Goal: Information Seeking & Learning: Understand process/instructions

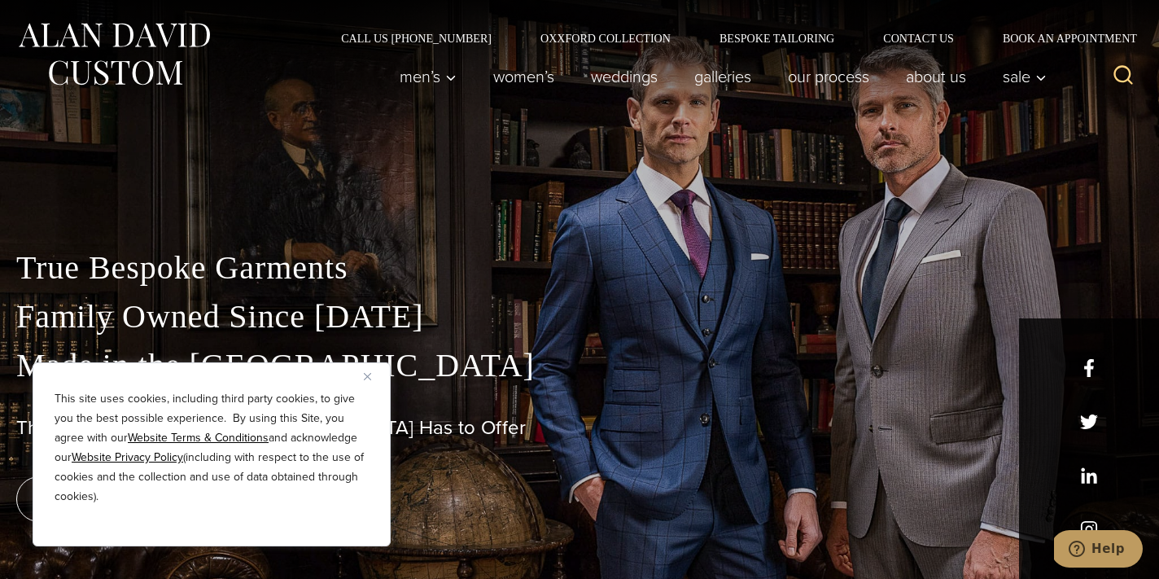
click at [370, 375] on img "Close" at bounding box center [367, 376] width 7 height 7
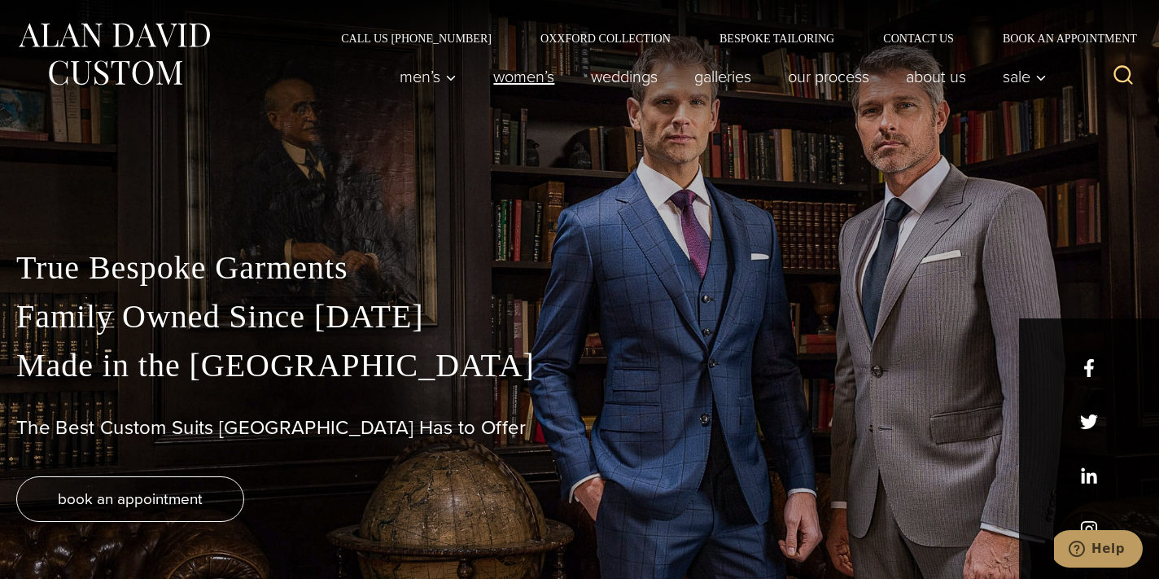
click at [523, 79] on link "Women’s" at bounding box center [524, 76] width 98 height 33
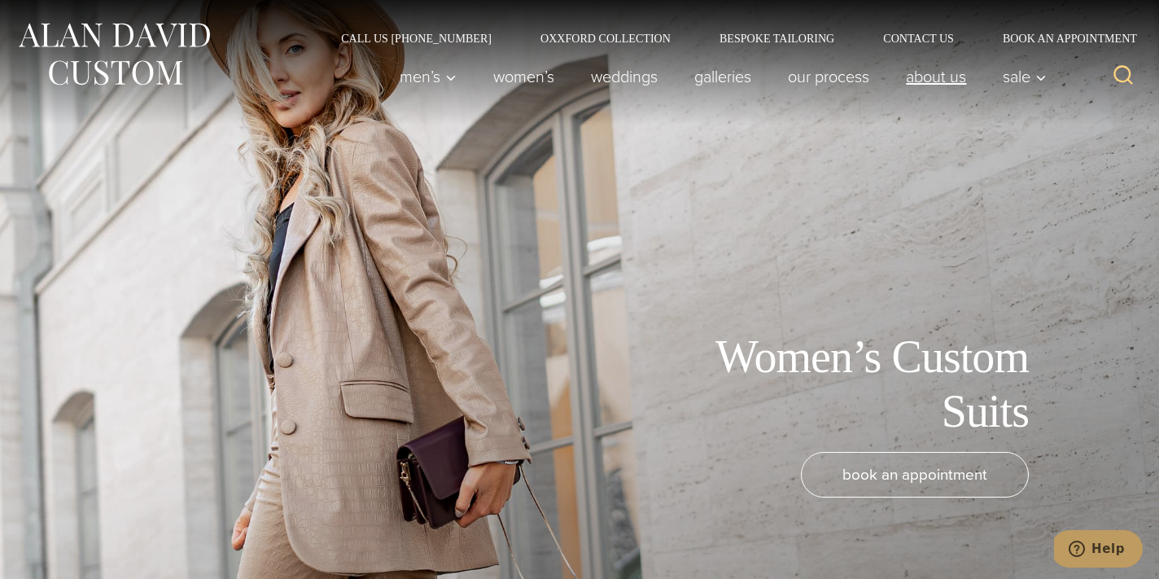
click at [932, 77] on link "About Us" at bounding box center [936, 76] width 97 height 33
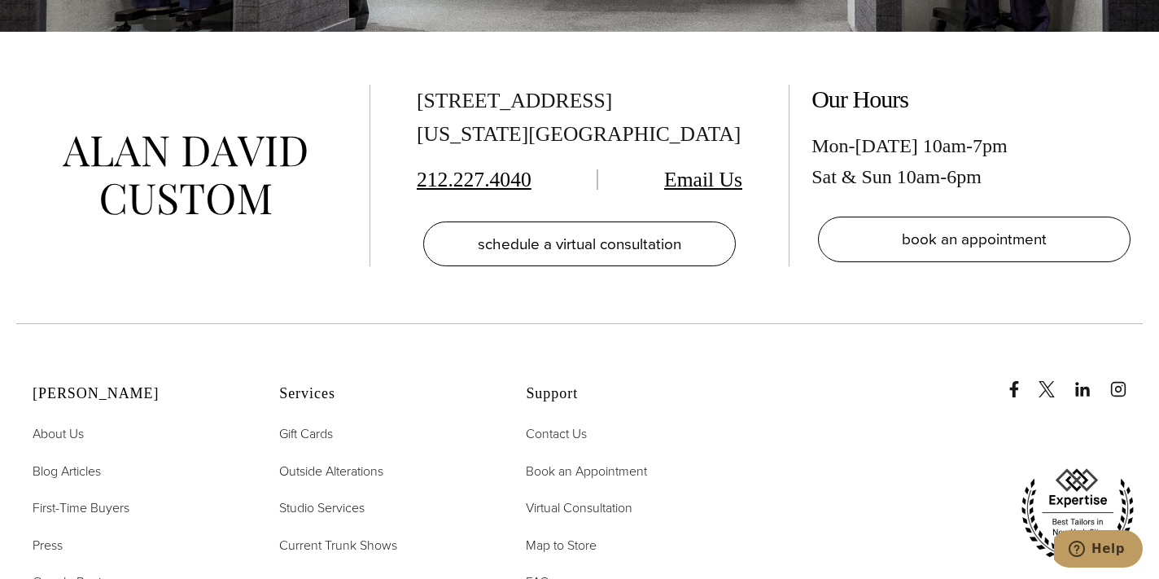
scroll to position [6545, 0]
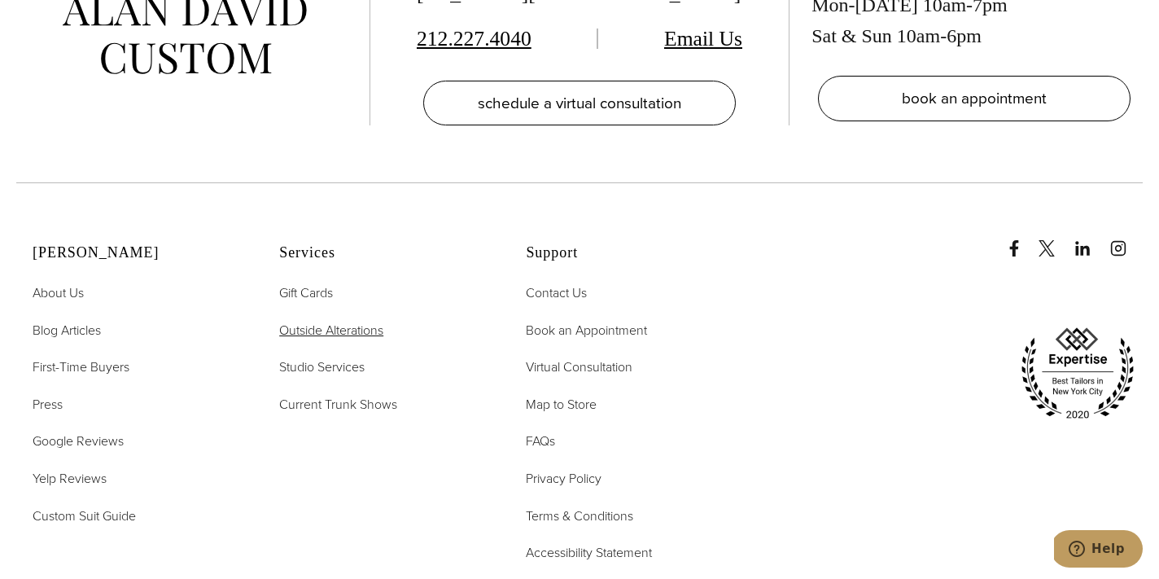
click at [346, 321] on span "Outside Alterations" at bounding box center [331, 330] width 104 height 19
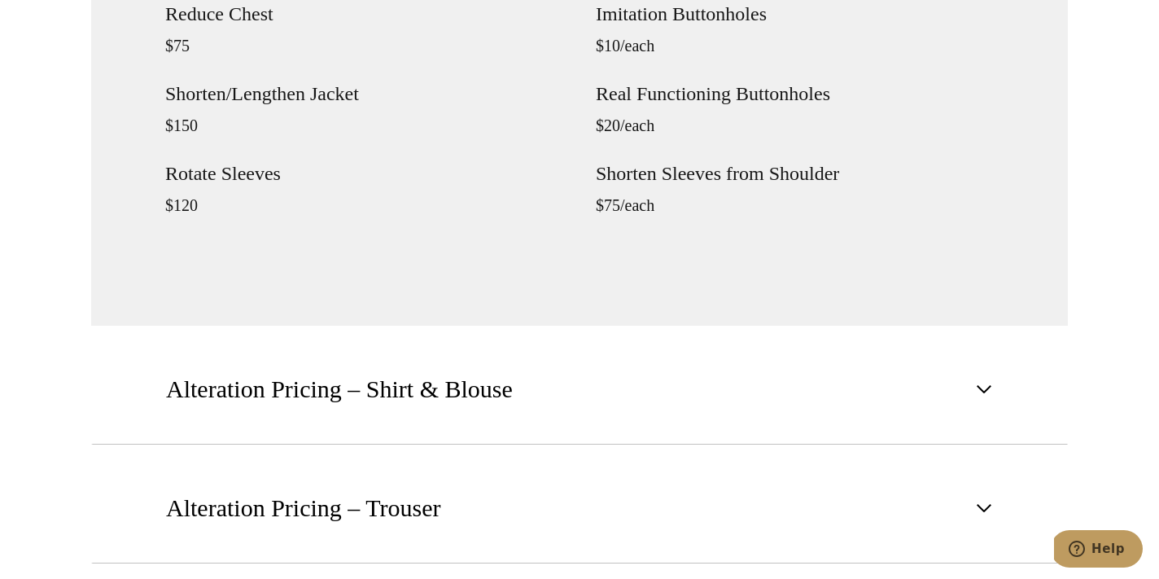
scroll to position [1881, 0]
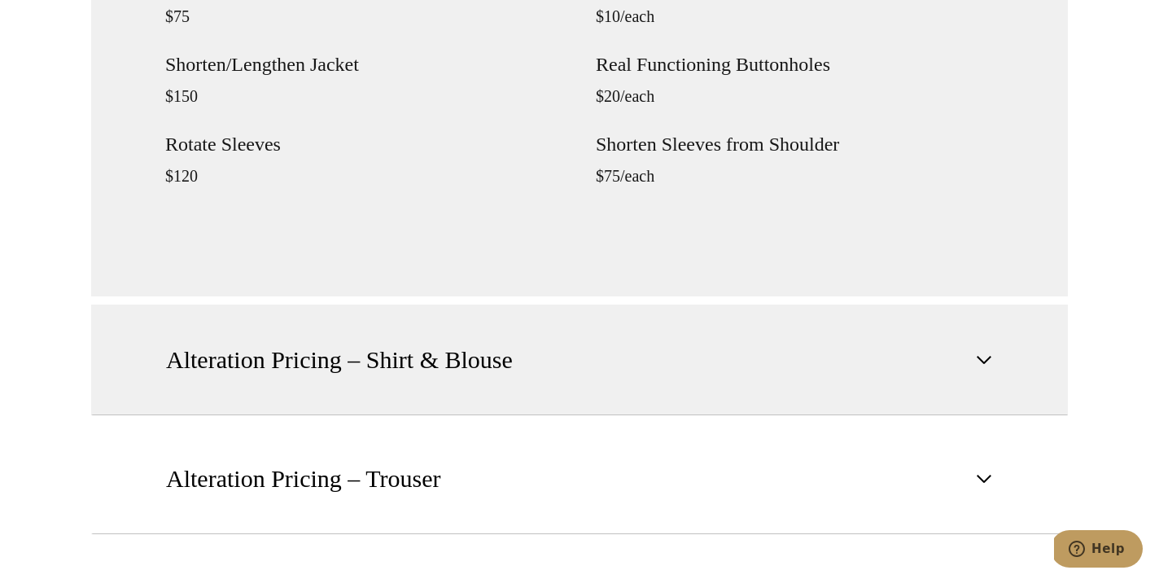
click at [197, 389] on button "Alteration Pricing – Shirt & Blouse" at bounding box center [579, 359] width 977 height 111
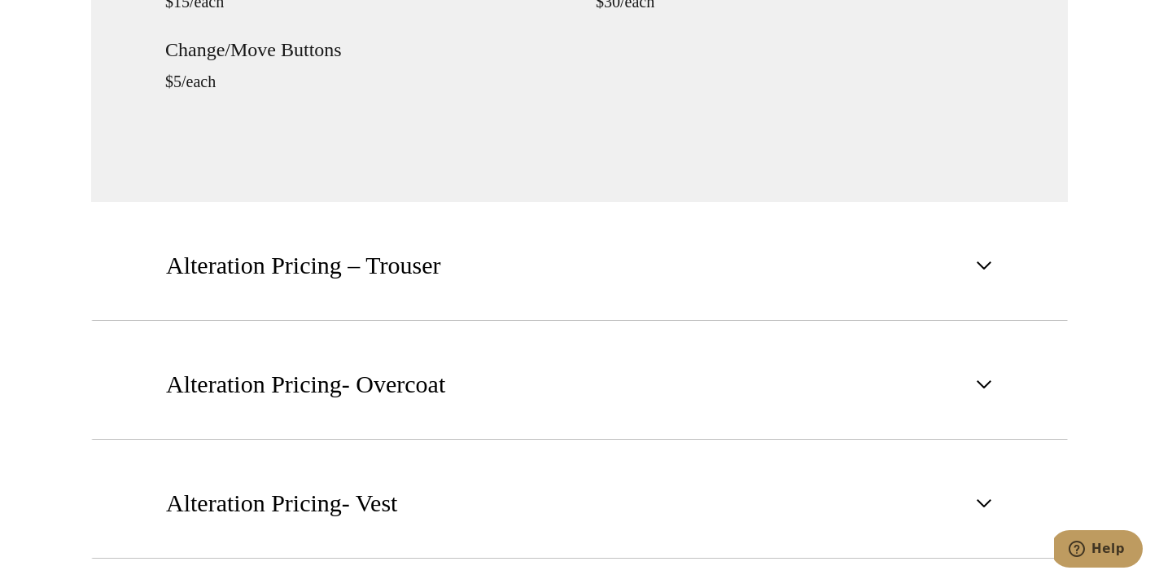
scroll to position [1845, 0]
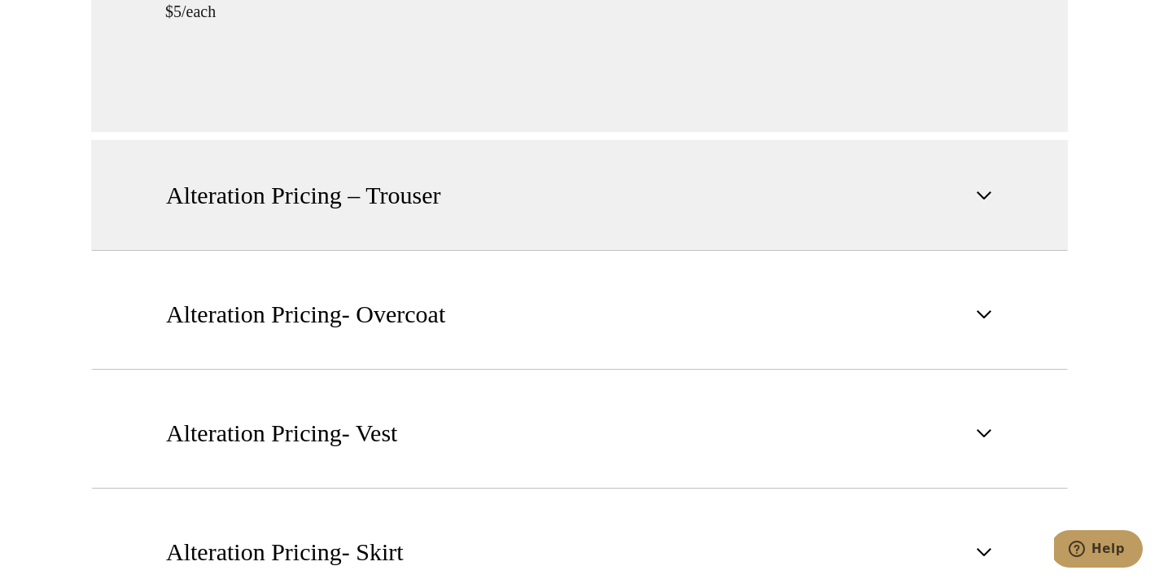
click at [269, 209] on span "Alteration Pricing – Trouser" at bounding box center [303, 195] width 275 height 36
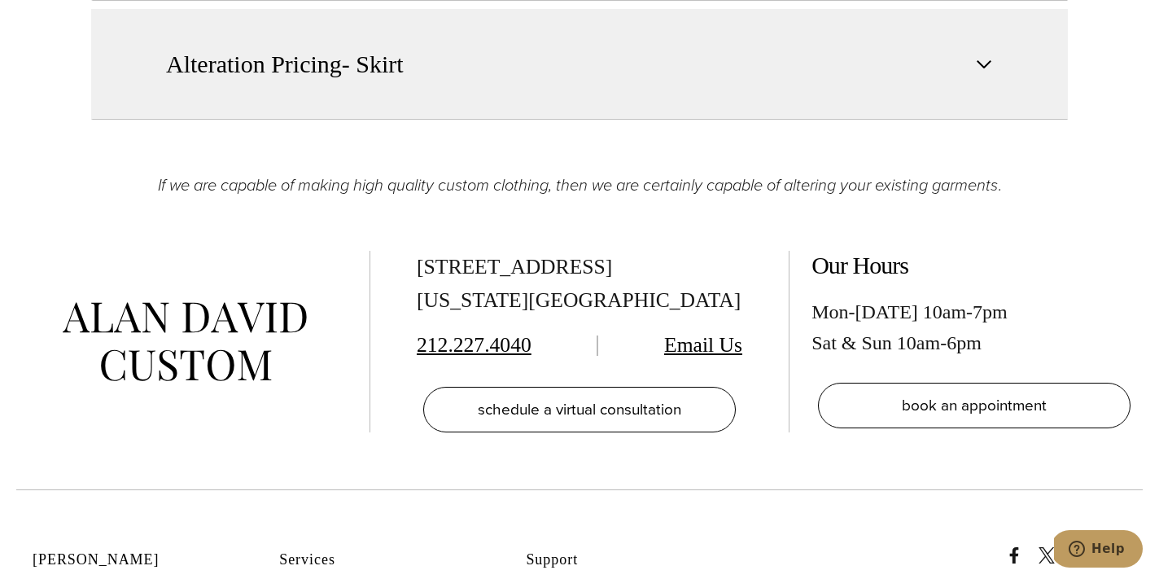
scroll to position [2529, 0]
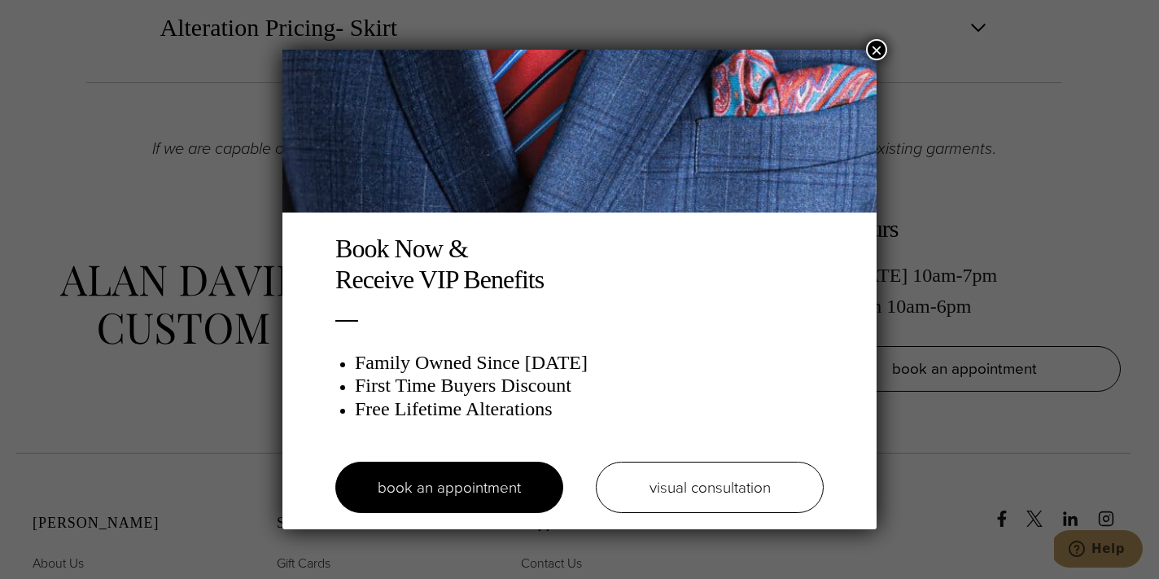
click at [873, 46] on button "×" at bounding box center [876, 49] width 21 height 21
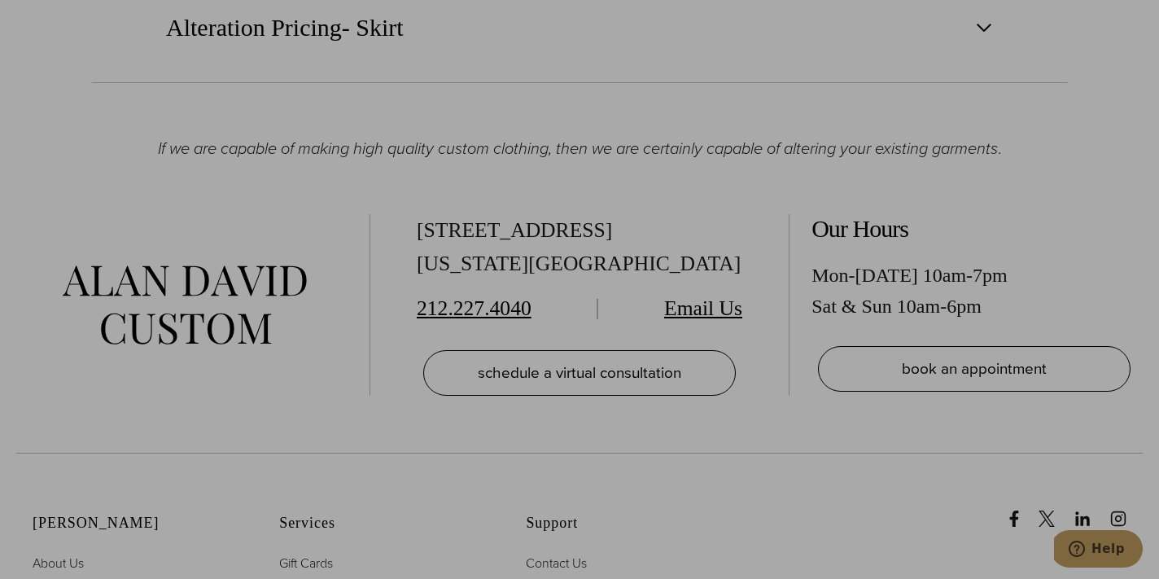
scroll to position [1429, 0]
